Goal: Submit feedback/report problem

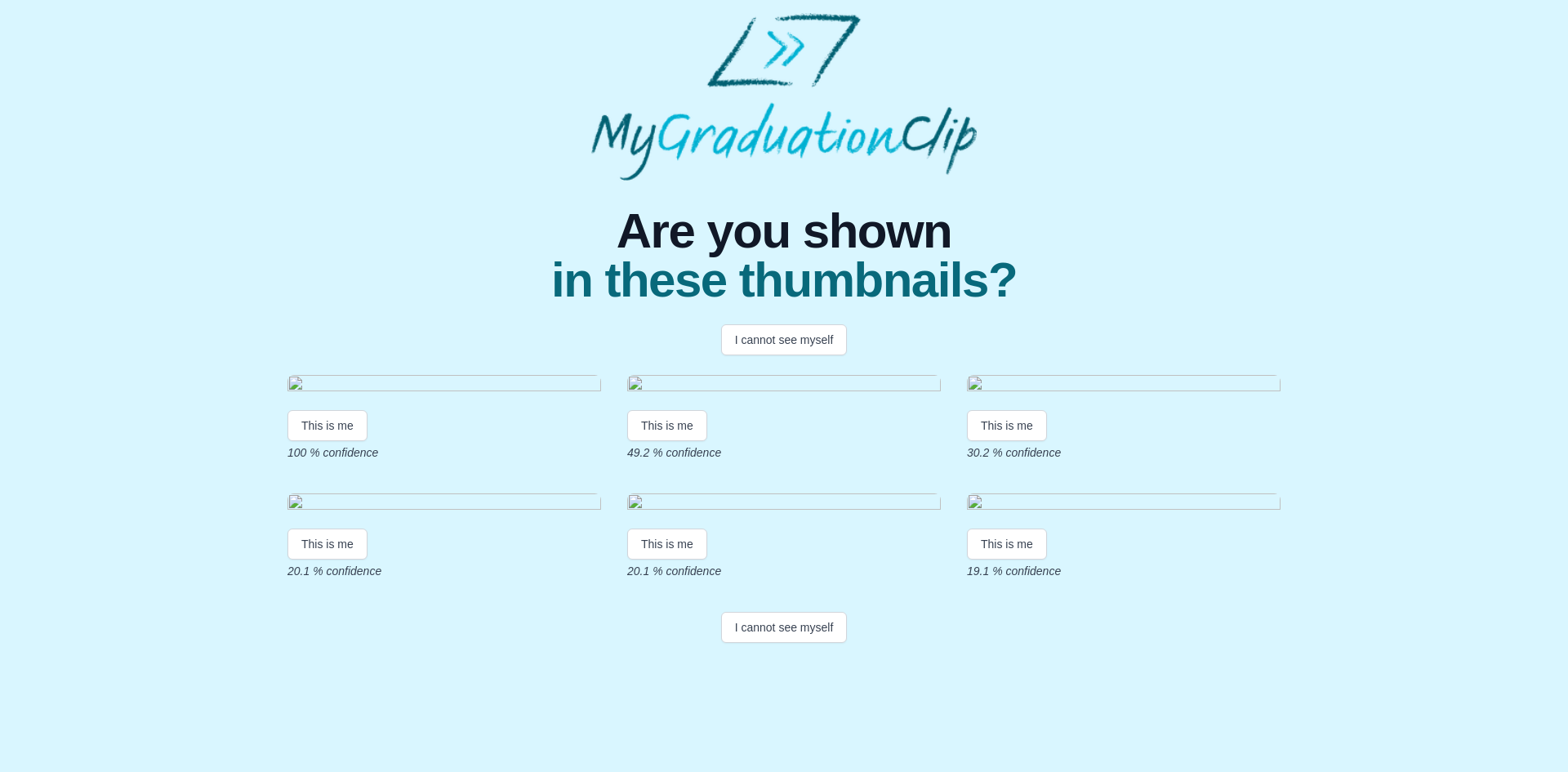
click at [1517, 319] on div "Are you shown in these thumbnails? I cannot see myself This is me 100 % confide…" at bounding box center [784, 415] width 1542 height 469
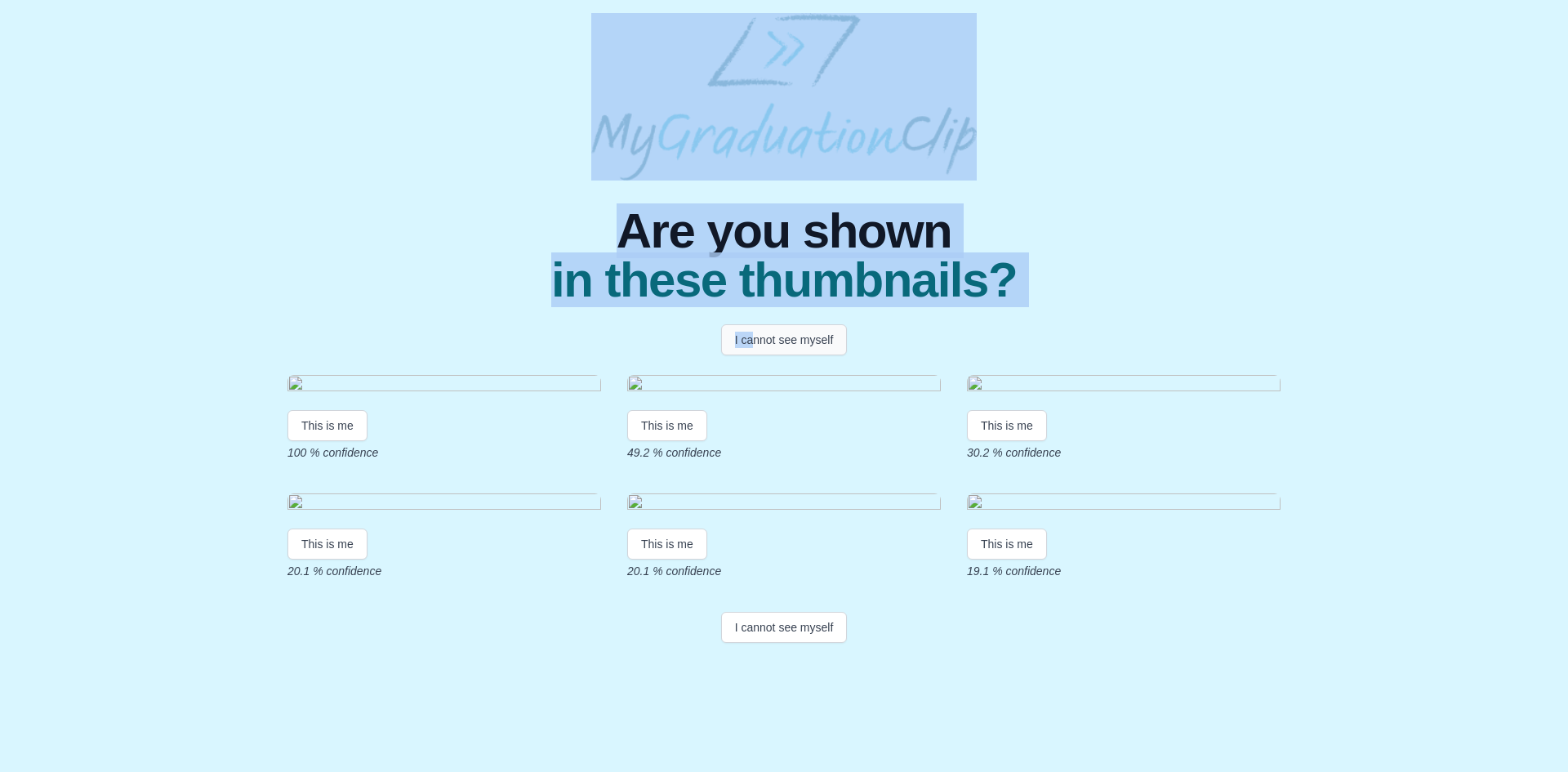
drag, startPoint x: 1567, startPoint y: 98, endPoint x: 748, endPoint y: 334, distance: 852.3
click at [748, 334] on body "Are you shown in these thumbnails? I cannot see myself This is me 100 % confide…" at bounding box center [784, 331] width 1568 height 663
click at [748, 334] on button "I cannot see myself" at bounding box center [784, 339] width 127 height 31
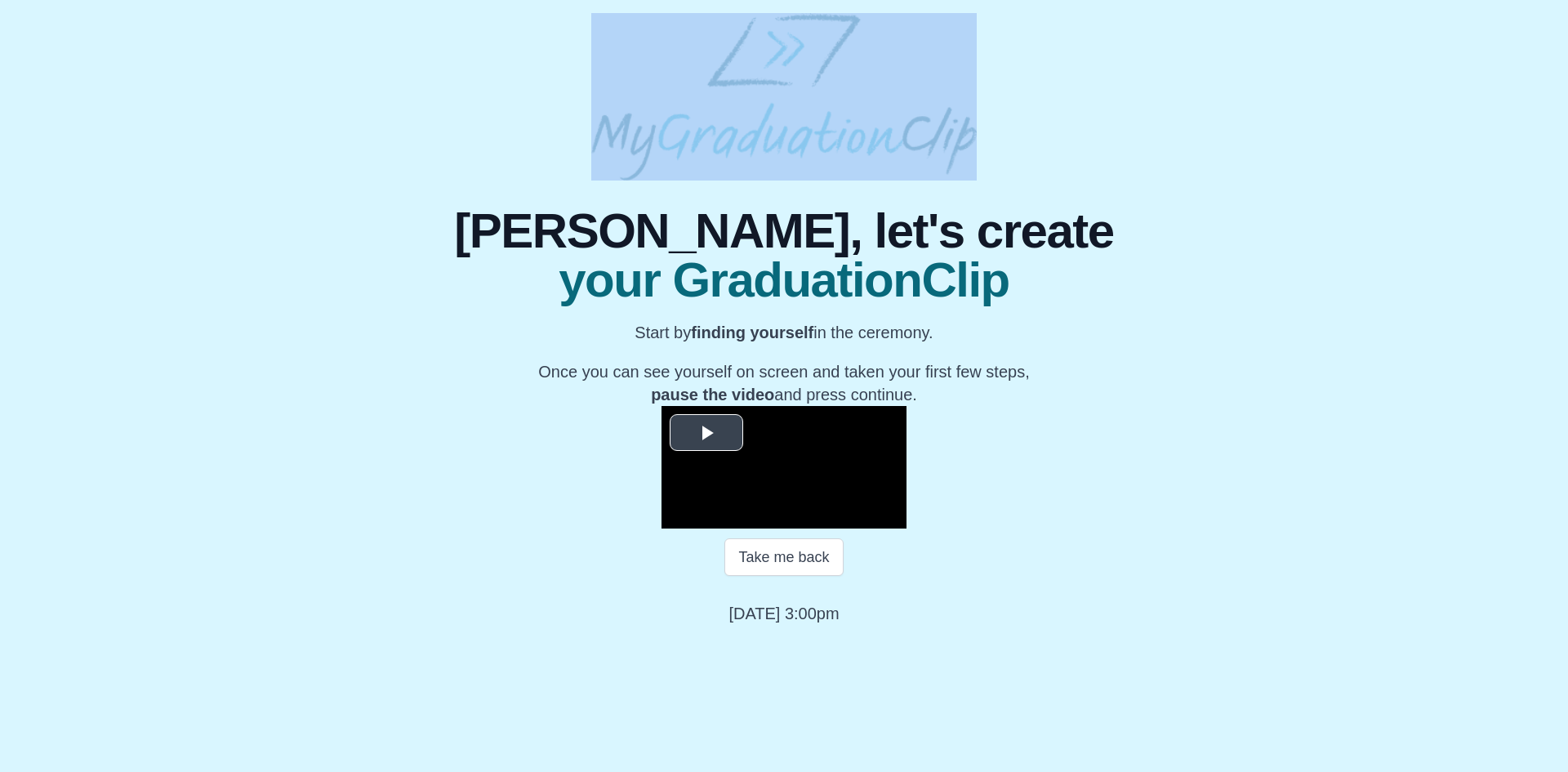
click at [706, 433] on span "Video Player" at bounding box center [706, 433] width 0 height 0
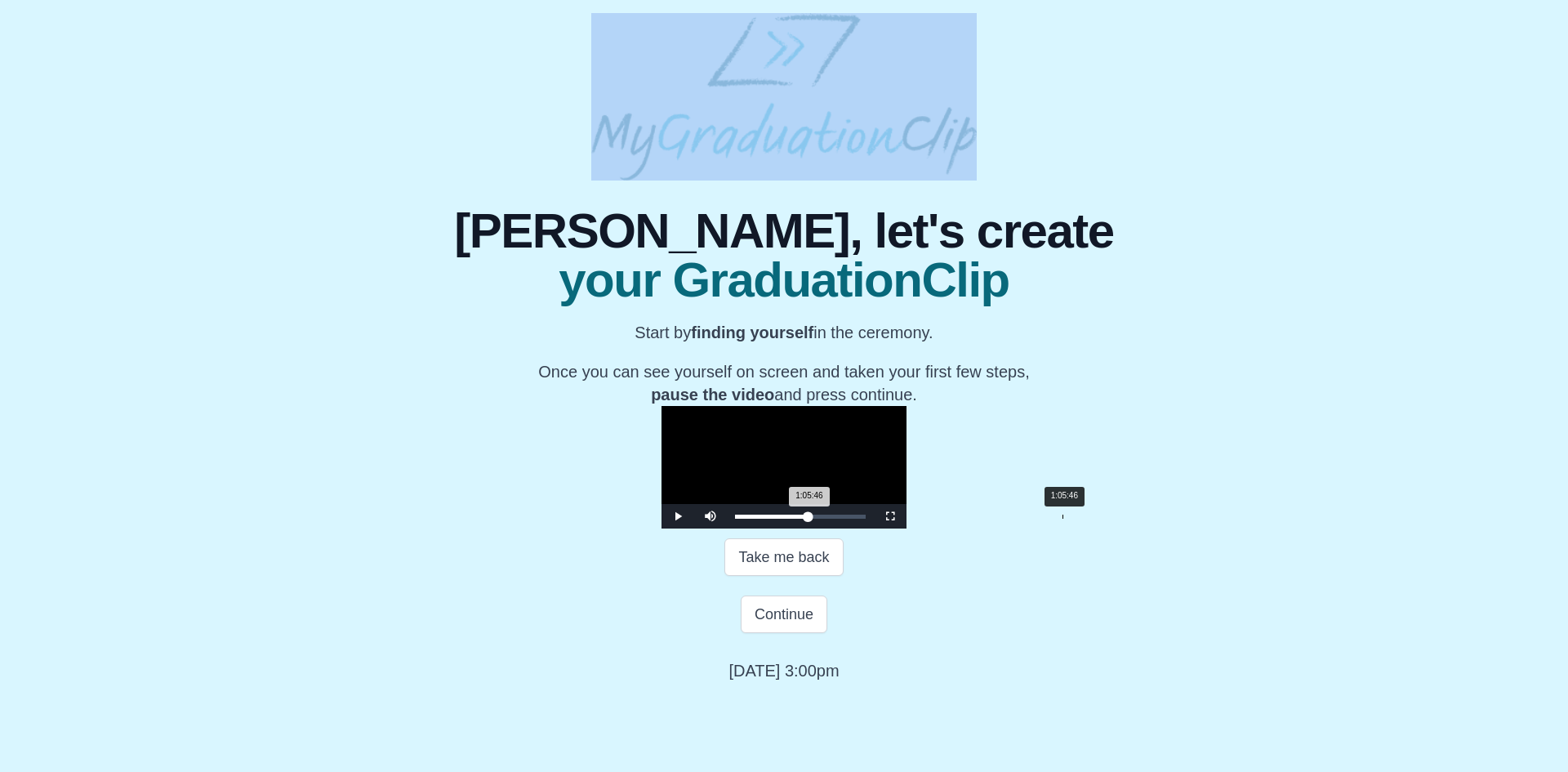
drag, startPoint x: 504, startPoint y: 648, endPoint x: 837, endPoint y: 646, distance: 333.0
click at [809, 519] on div "1:05:46 Progress : 0%" at bounding box center [772, 517] width 74 height 4
click at [678, 517] on span "Video Player" at bounding box center [678, 517] width 0 height 0
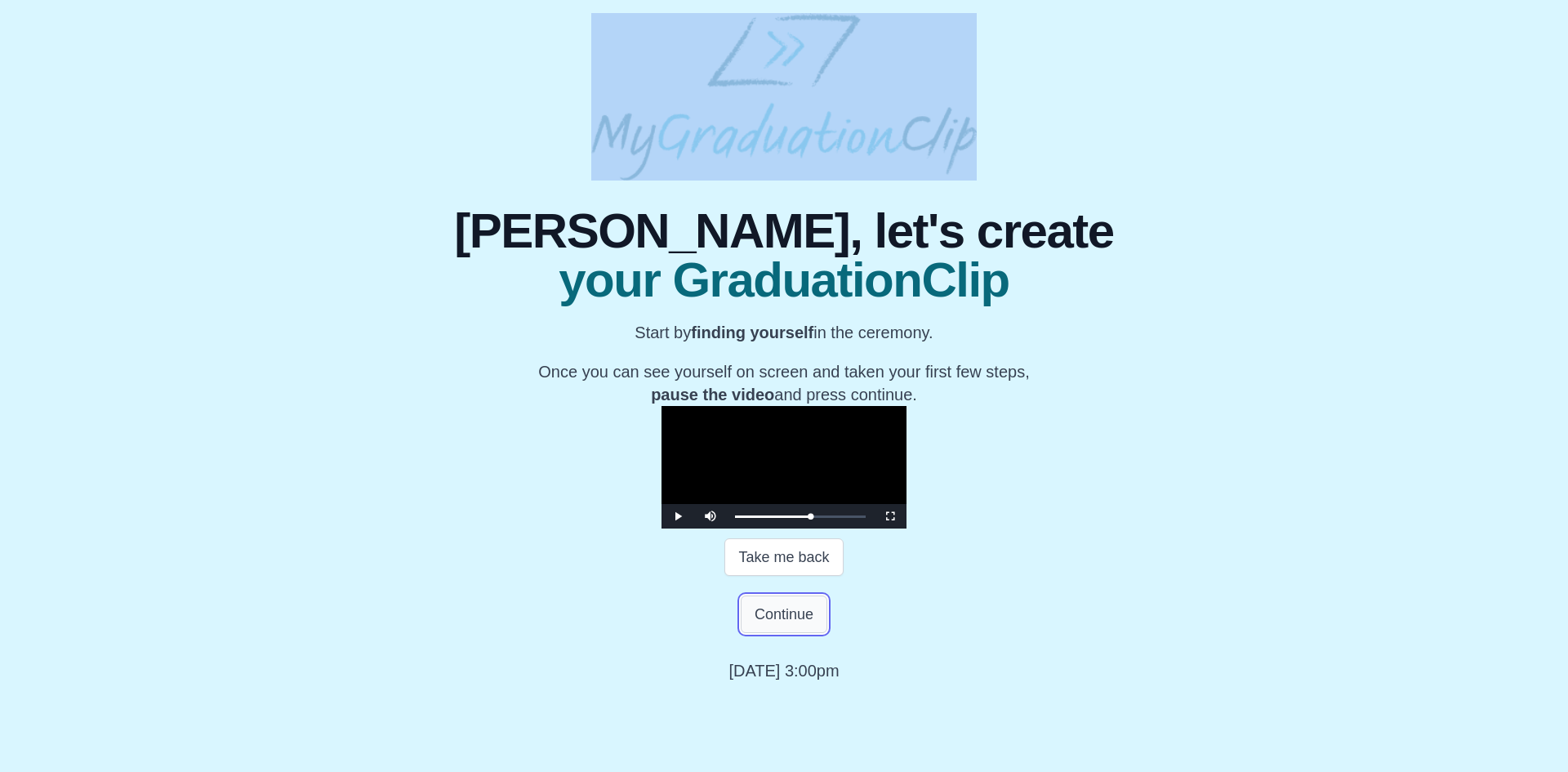
click at [762, 634] on button "Continue" at bounding box center [784, 614] width 86 height 37
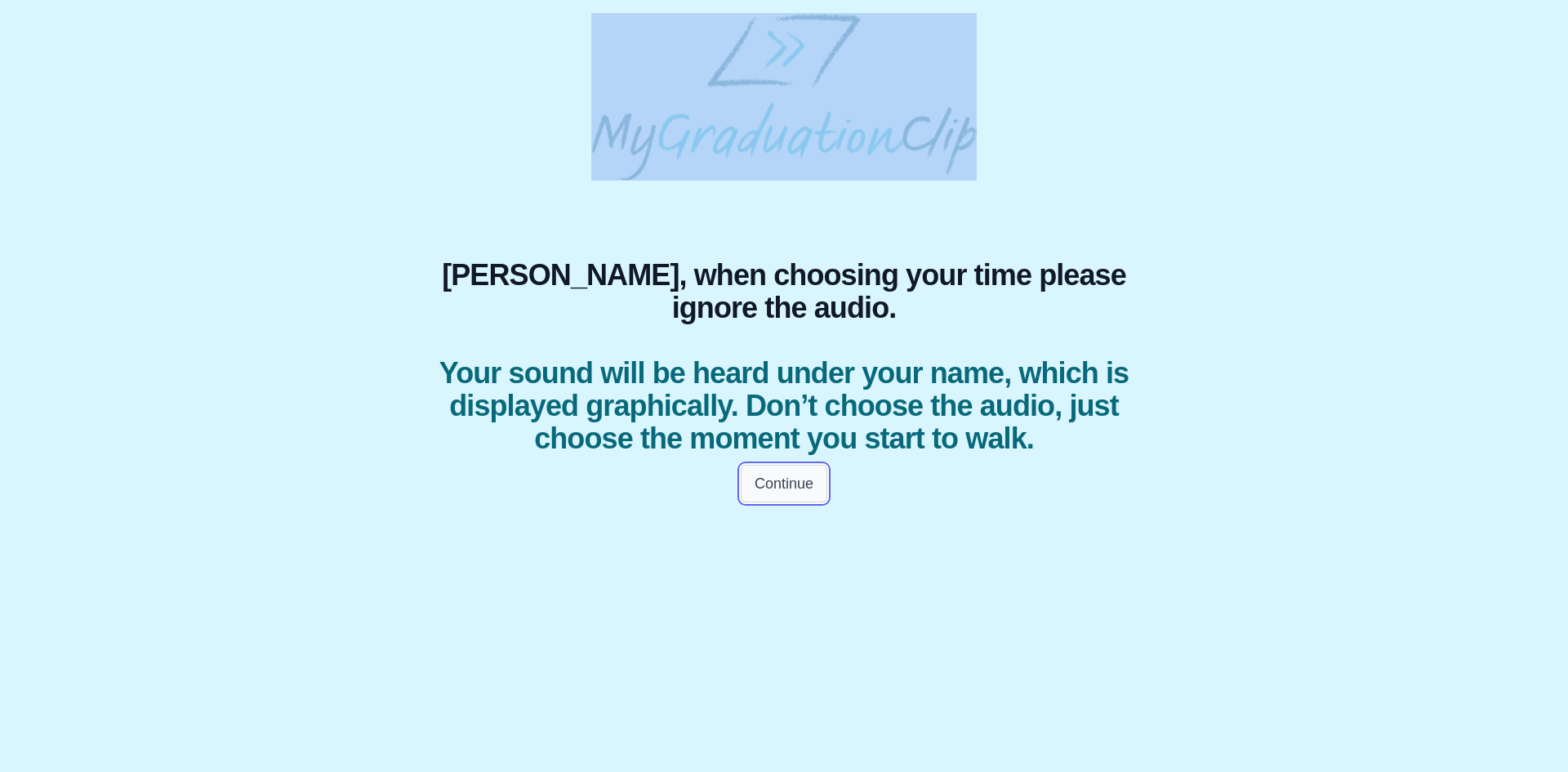
click at [774, 492] on button "Continue" at bounding box center [784, 483] width 86 height 37
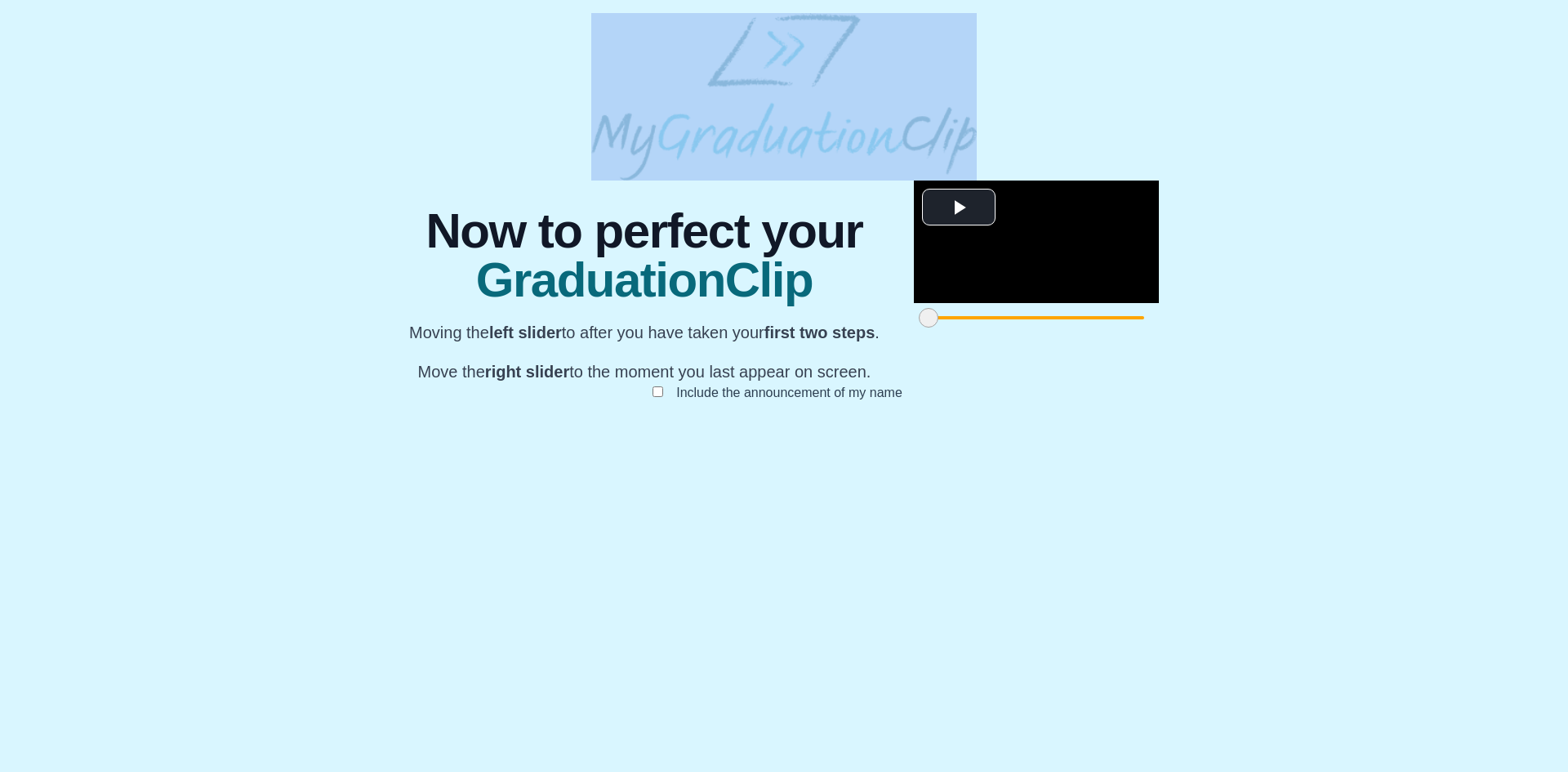
scroll to position [87, 0]
drag, startPoint x: 449, startPoint y: 699, endPoint x: 494, endPoint y: 711, distance: 46.6
click at [964, 328] on span at bounding box center [974, 318] width 20 height 20
click at [959, 207] on span "Video Player" at bounding box center [959, 207] width 0 height 0
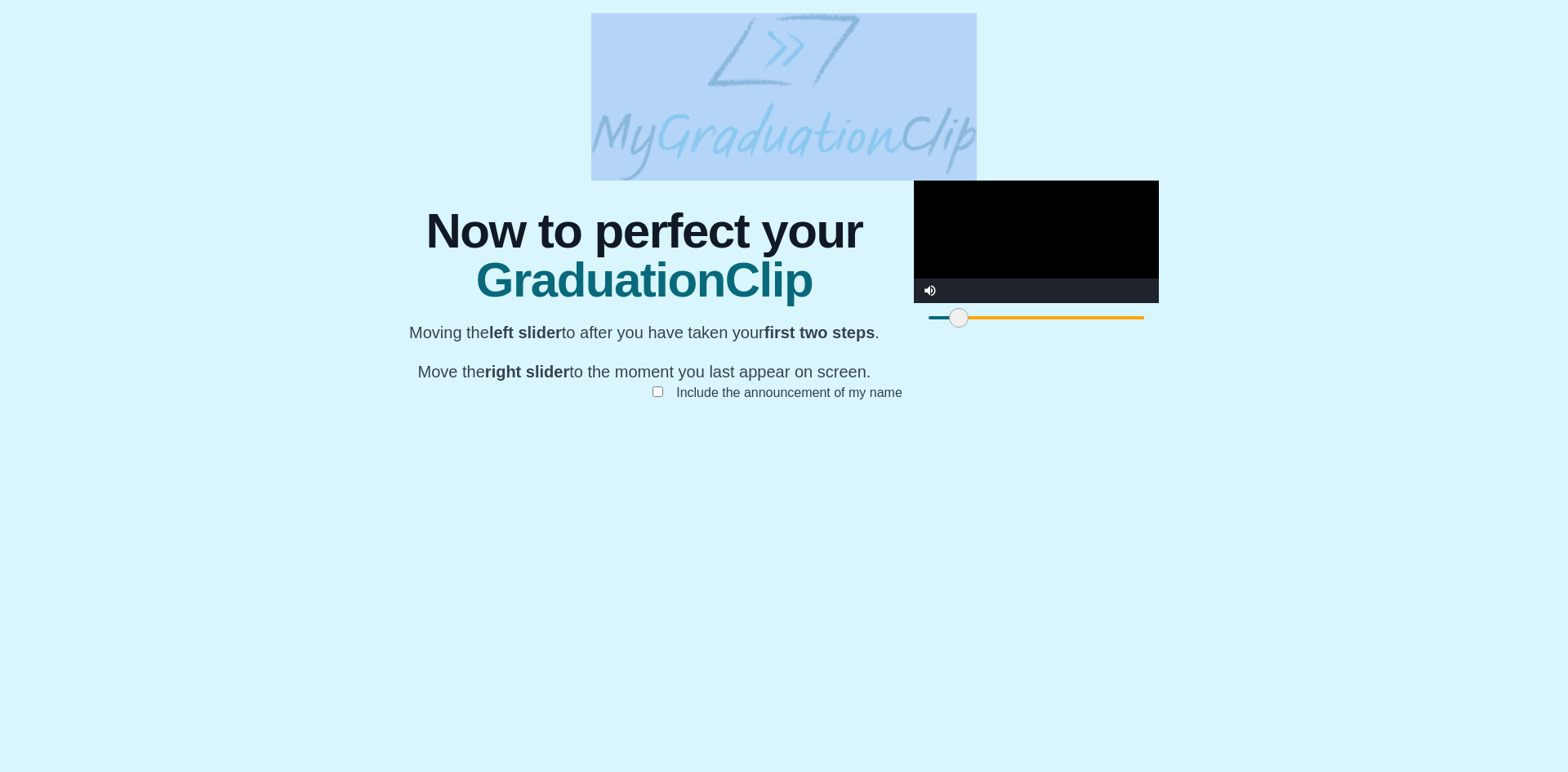
drag, startPoint x: 498, startPoint y: 690, endPoint x: 481, endPoint y: 692, distance: 17.1
click at [949, 328] on span at bounding box center [959, 318] width 20 height 20
click at [914, 303] on video "Video Player" at bounding box center [1037, 242] width 245 height 123
drag, startPoint x: 480, startPoint y: 689, endPoint x: 468, endPoint y: 692, distance: 12.4
click at [937, 328] on span at bounding box center [947, 318] width 20 height 20
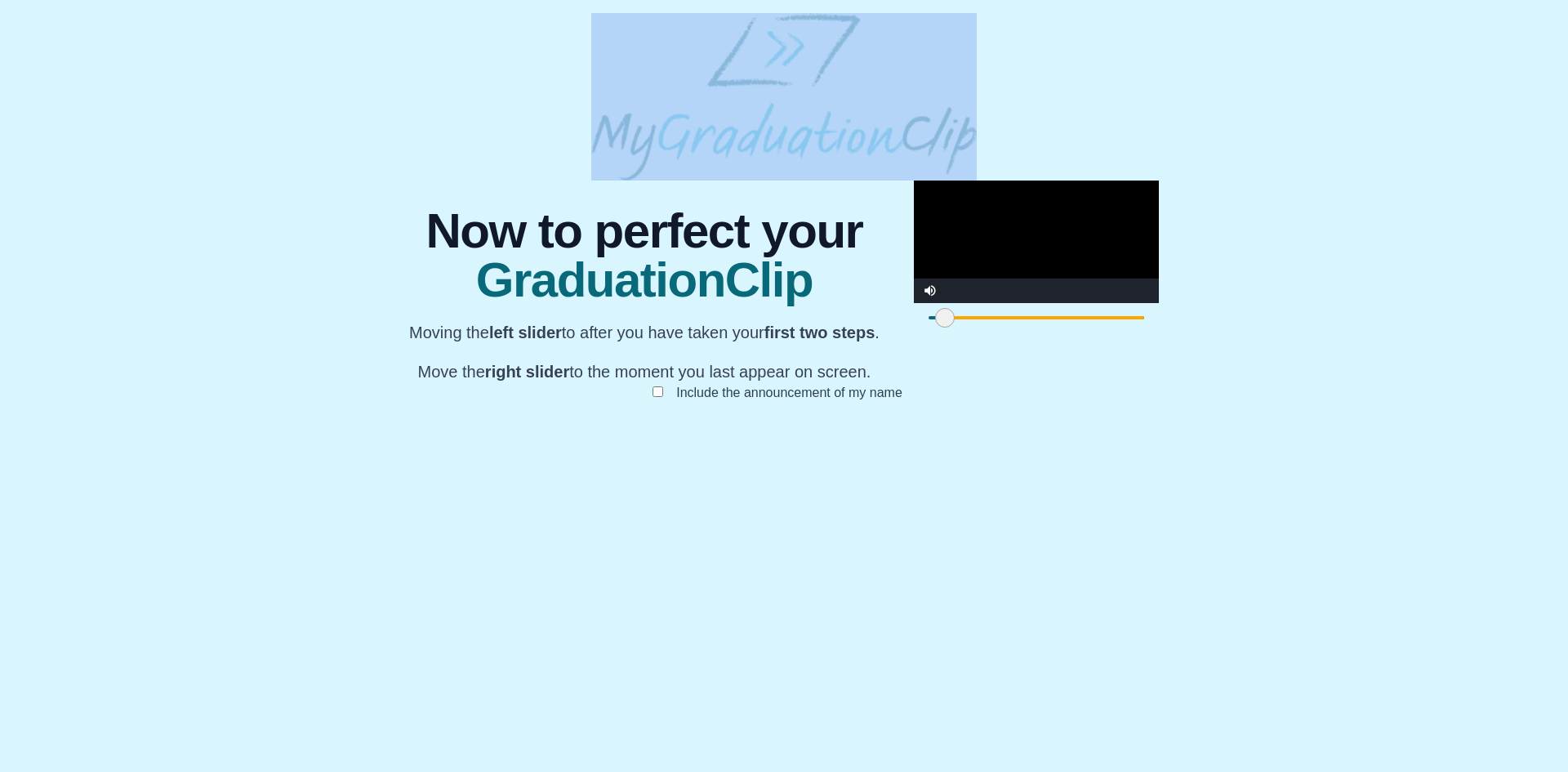
click at [914, 303] on video "Video Player" at bounding box center [1037, 242] width 245 height 123
drag, startPoint x: 467, startPoint y: 694, endPoint x: 448, endPoint y: 697, distance: 19.2
click at [919, 328] on span at bounding box center [929, 318] width 20 height 20
click at [914, 303] on video "Video Player" at bounding box center [1037, 242] width 245 height 123
drag, startPoint x: 1114, startPoint y: 697, endPoint x: 1123, endPoint y: 696, distance: 9.1
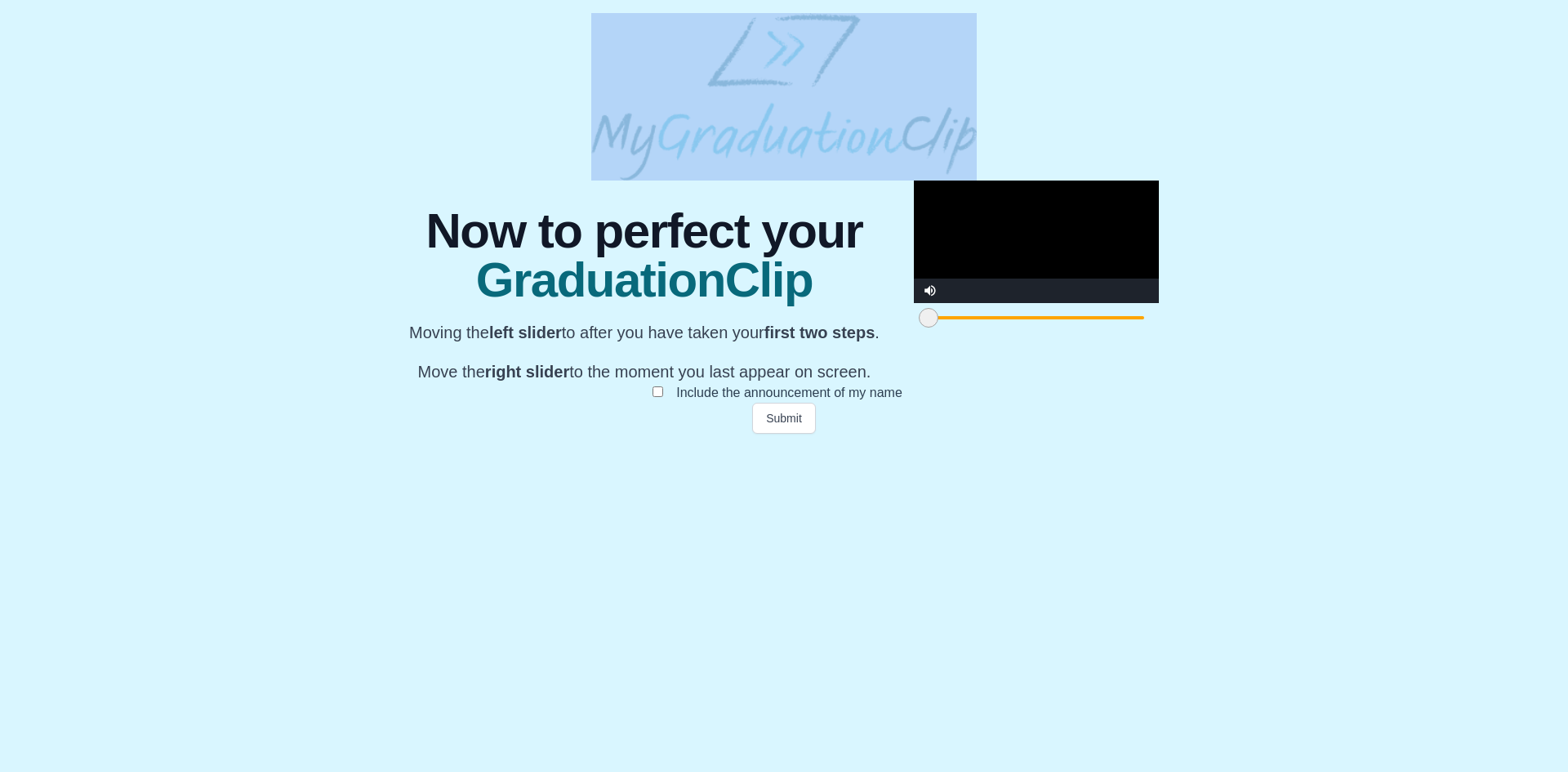
click at [1567, 328] on span at bounding box center [1595, 318] width 20 height 20
click at [781, 434] on button "Submit" at bounding box center [784, 418] width 64 height 31
